Goal: Task Accomplishment & Management: Manage account settings

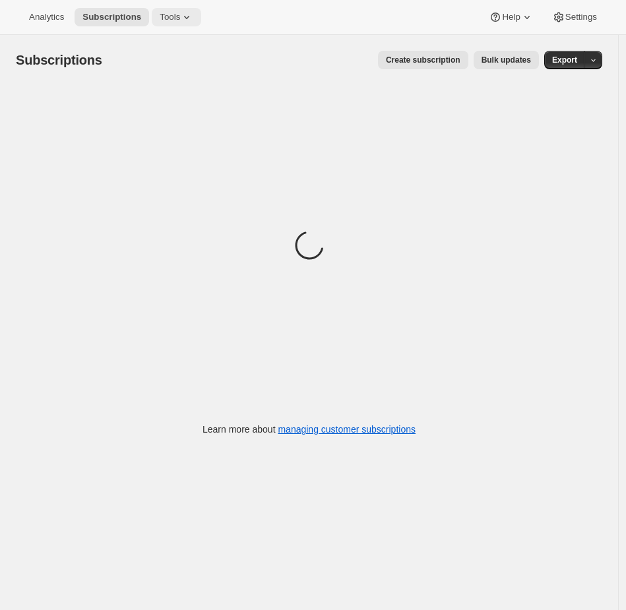
click at [187, 21] on icon at bounding box center [186, 17] width 13 height 13
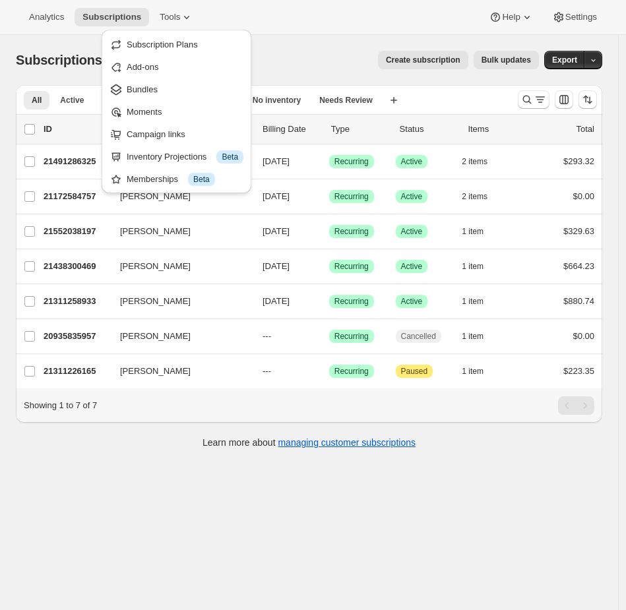
click at [166, 100] on ul "Subscription Plans Add-ons Bundles Moments Campaign links Inventory Projections…" at bounding box center [176, 112] width 142 height 156
click at [163, 91] on span "Bundles" at bounding box center [185, 89] width 117 height 13
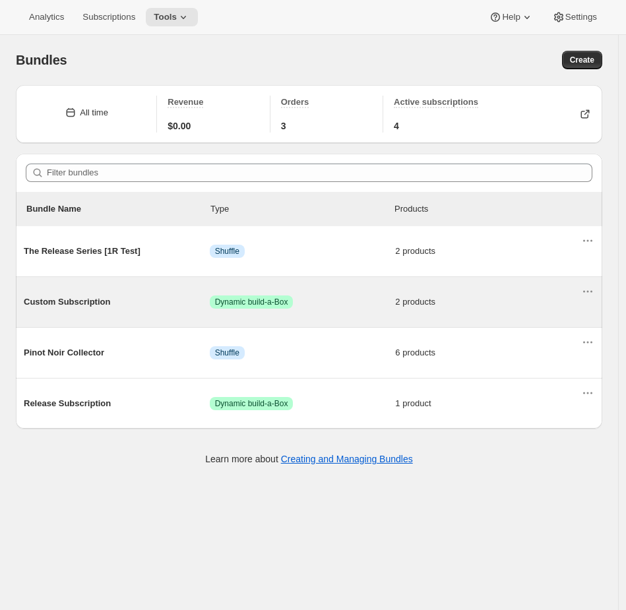
click at [487, 307] on span "2 products" at bounding box center [488, 301] width 186 height 13
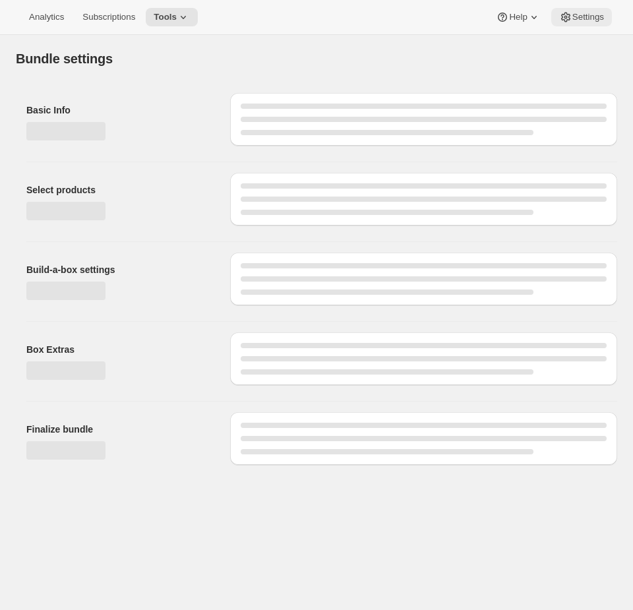
click at [593, 13] on span "Settings" at bounding box center [588, 17] width 32 height 11
type input "Custom Subscription"
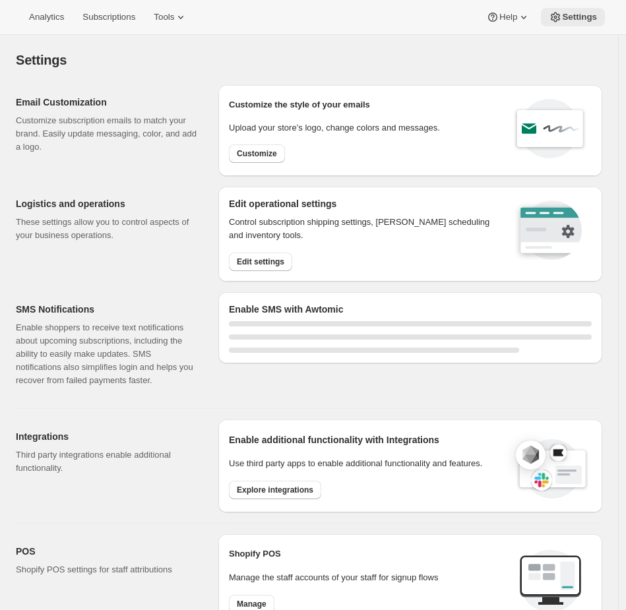
select select "22:00"
select select "09:00"
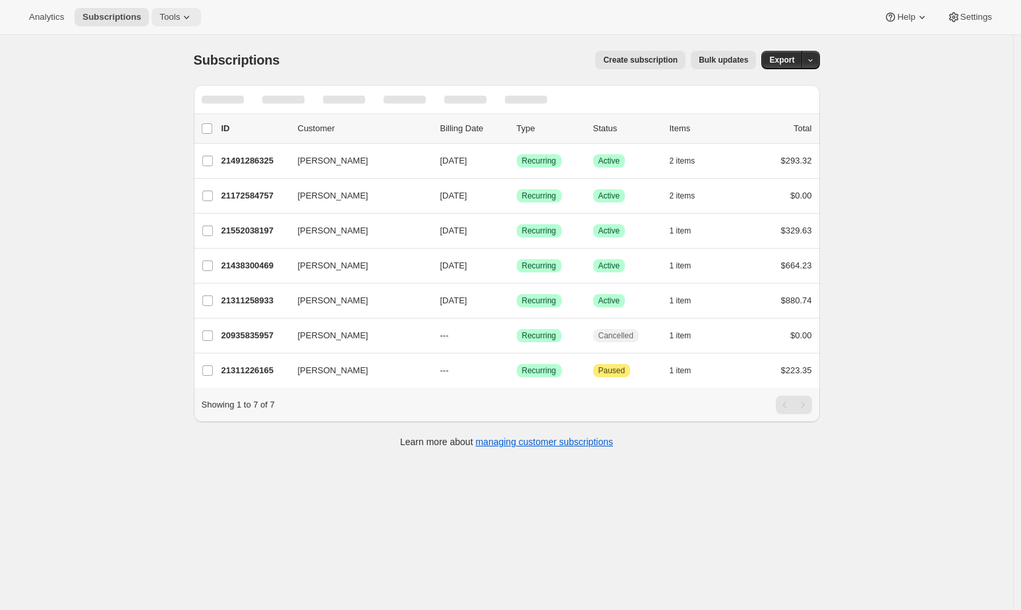
drag, startPoint x: 188, startPoint y: 12, endPoint x: 193, endPoint y: 22, distance: 10.9
click at [187, 12] on icon at bounding box center [186, 17] width 13 height 13
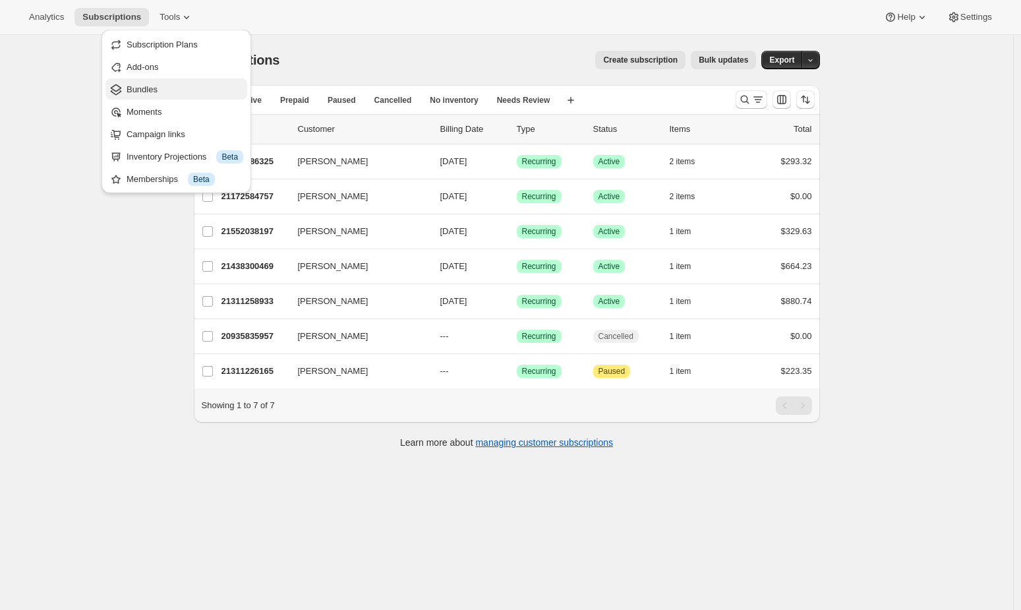
click at [184, 88] on span "Bundles" at bounding box center [185, 89] width 117 height 13
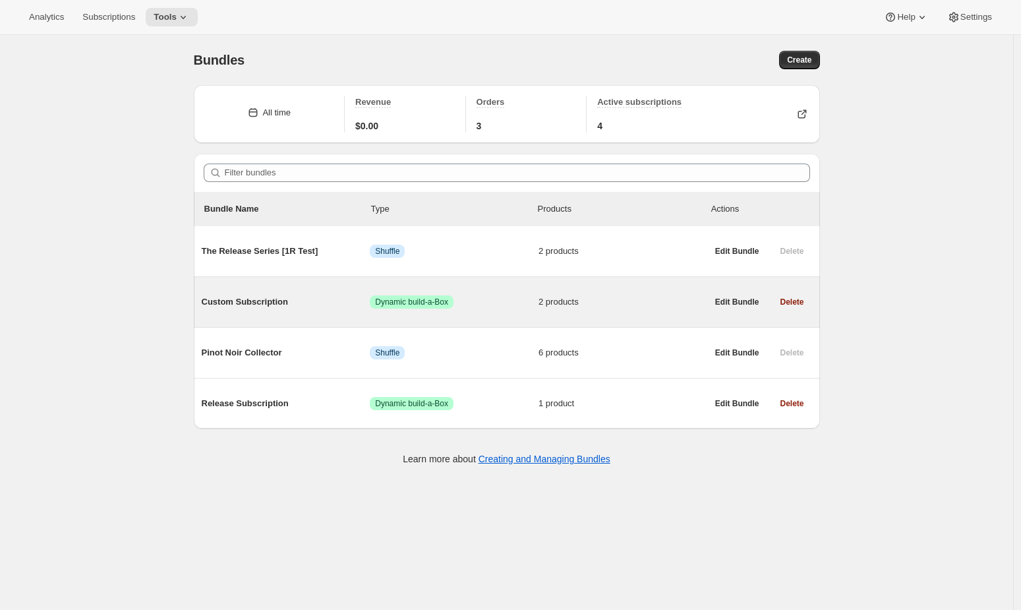
click at [665, 302] on span "2 products" at bounding box center [623, 301] width 169 height 13
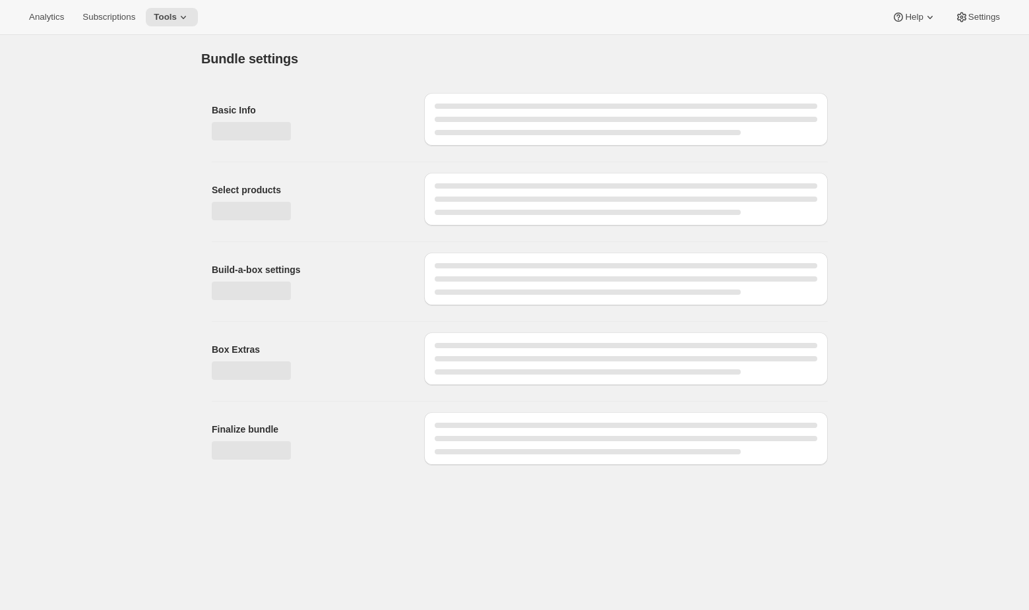
type input "Custom Subscription"
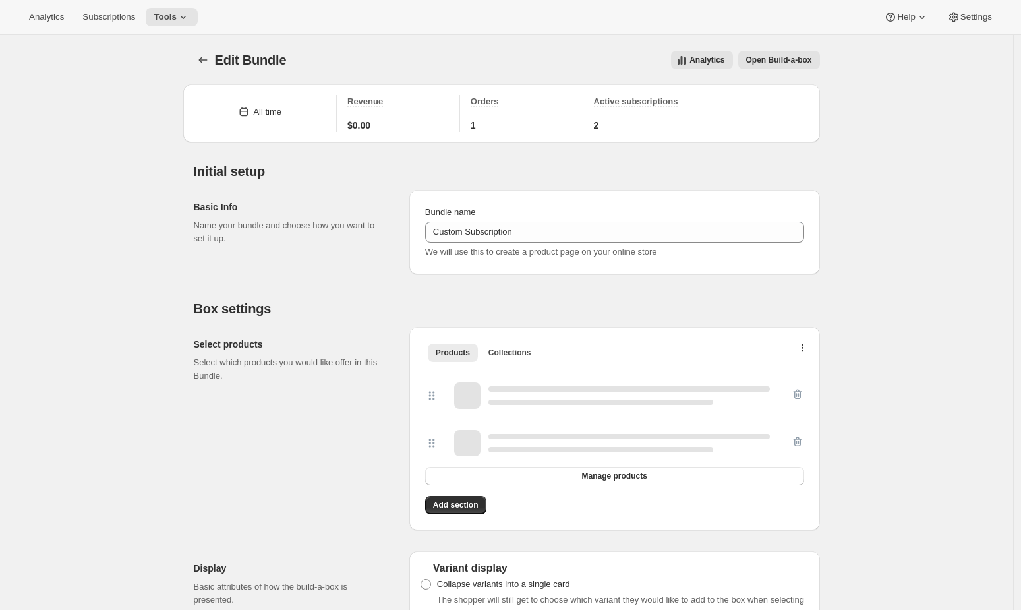
click at [797, 64] on span "Open Build-a-box" at bounding box center [779, 60] width 66 height 11
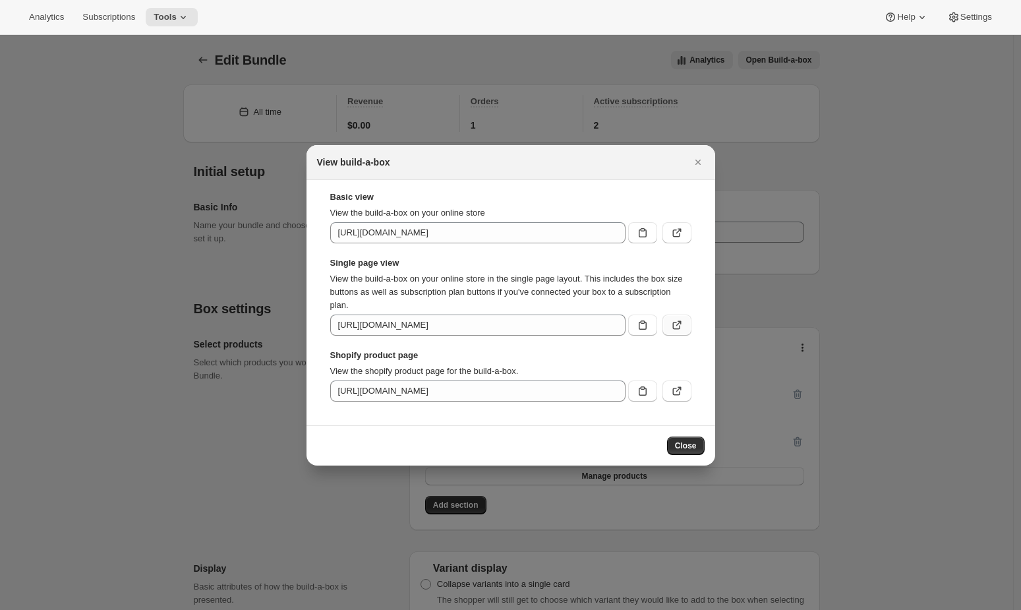
click at [677, 328] on icon ":r5i:" at bounding box center [677, 326] width 8 height 8
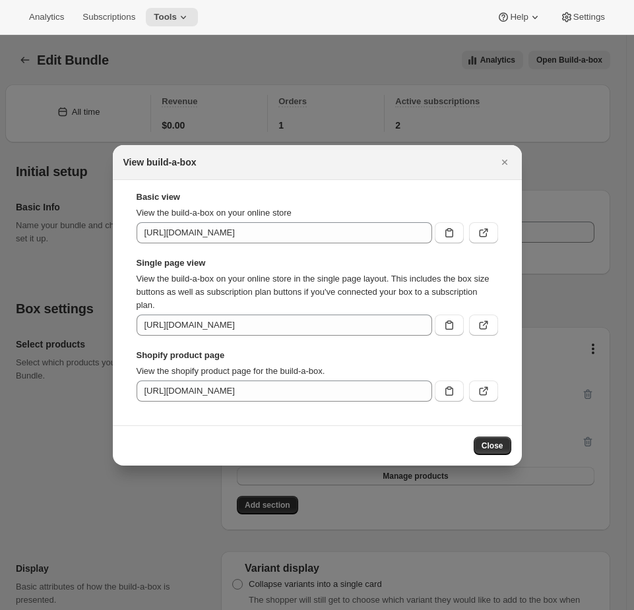
click at [8, 301] on div at bounding box center [317, 305] width 634 height 610
